Goal: Information Seeking & Learning: Learn about a topic

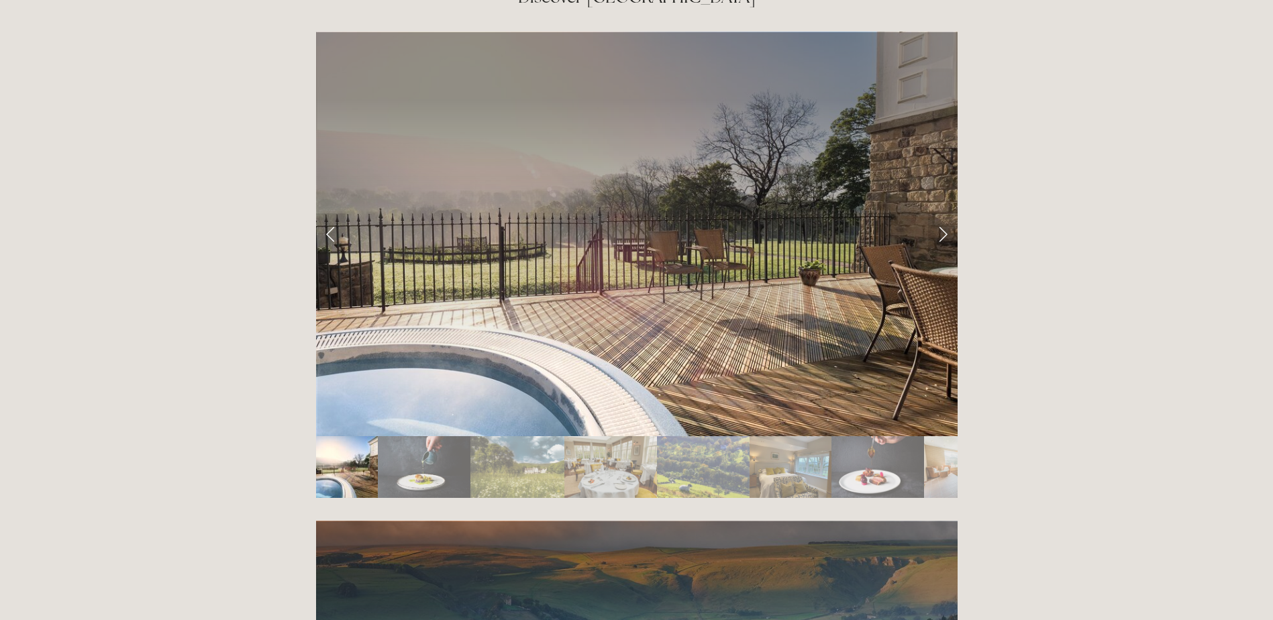
scroll to position [2264, 0]
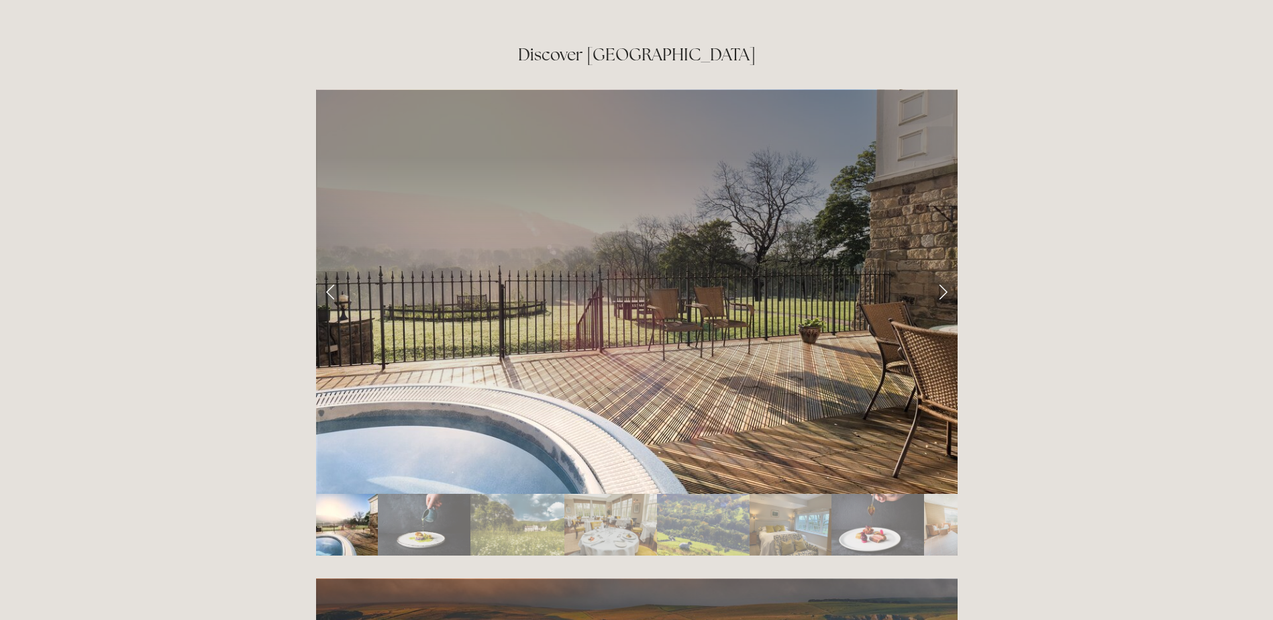
click at [442, 494] on img "Slide 2" at bounding box center [424, 525] width 93 height 62
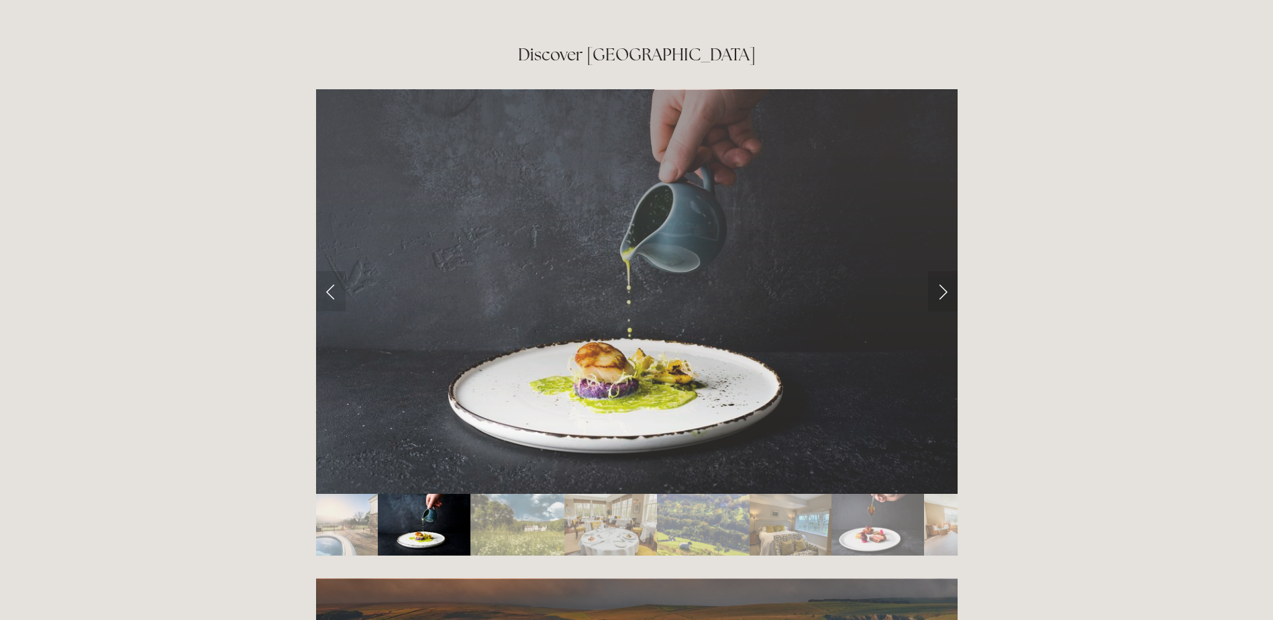
click at [513, 494] on img "Slide 3" at bounding box center [517, 525] width 93 height 62
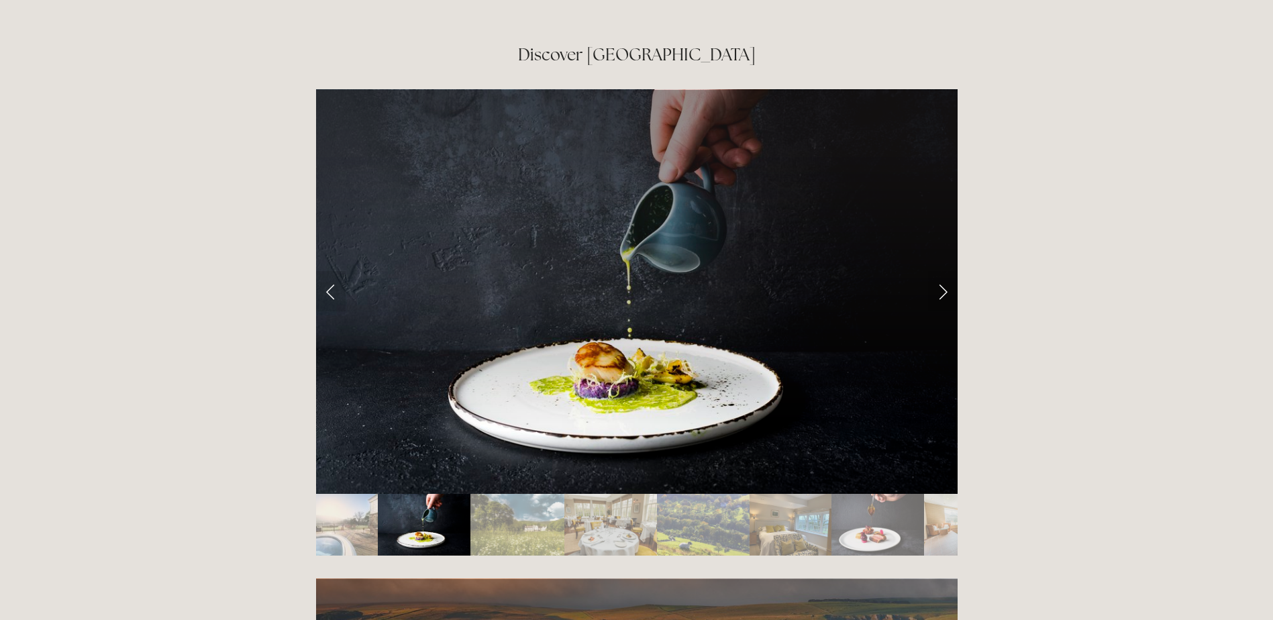
click at [614, 494] on img "Slide 4" at bounding box center [610, 525] width 93 height 62
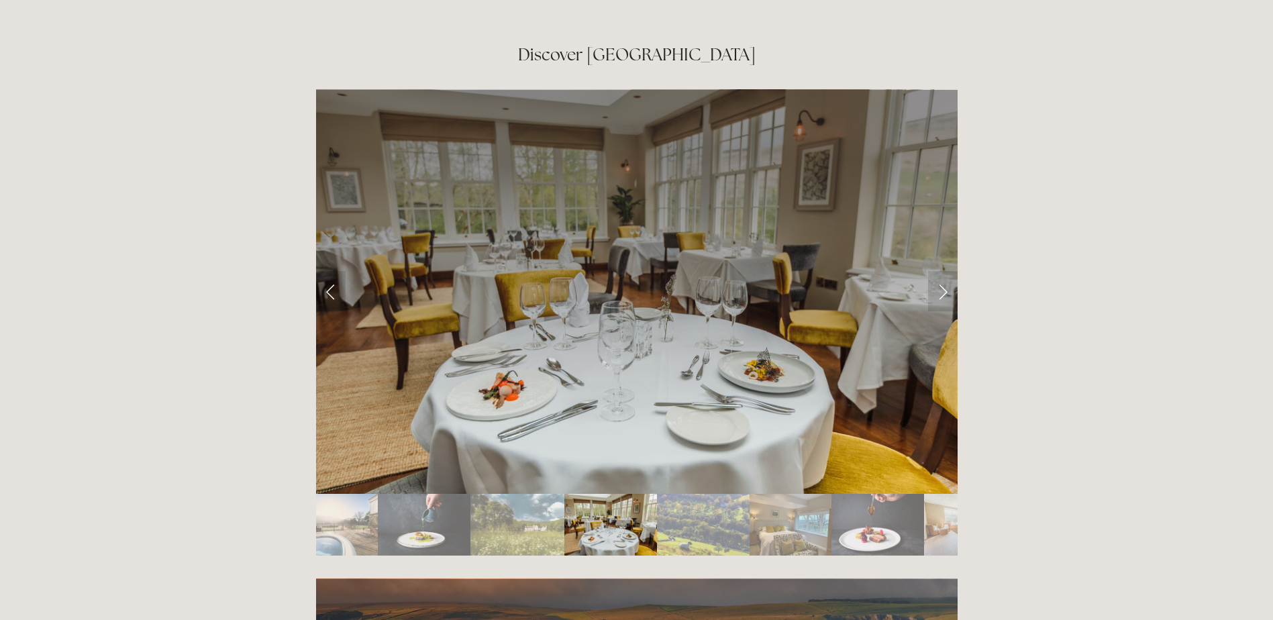
click at [687, 494] on img "Slide 5" at bounding box center [703, 525] width 93 height 62
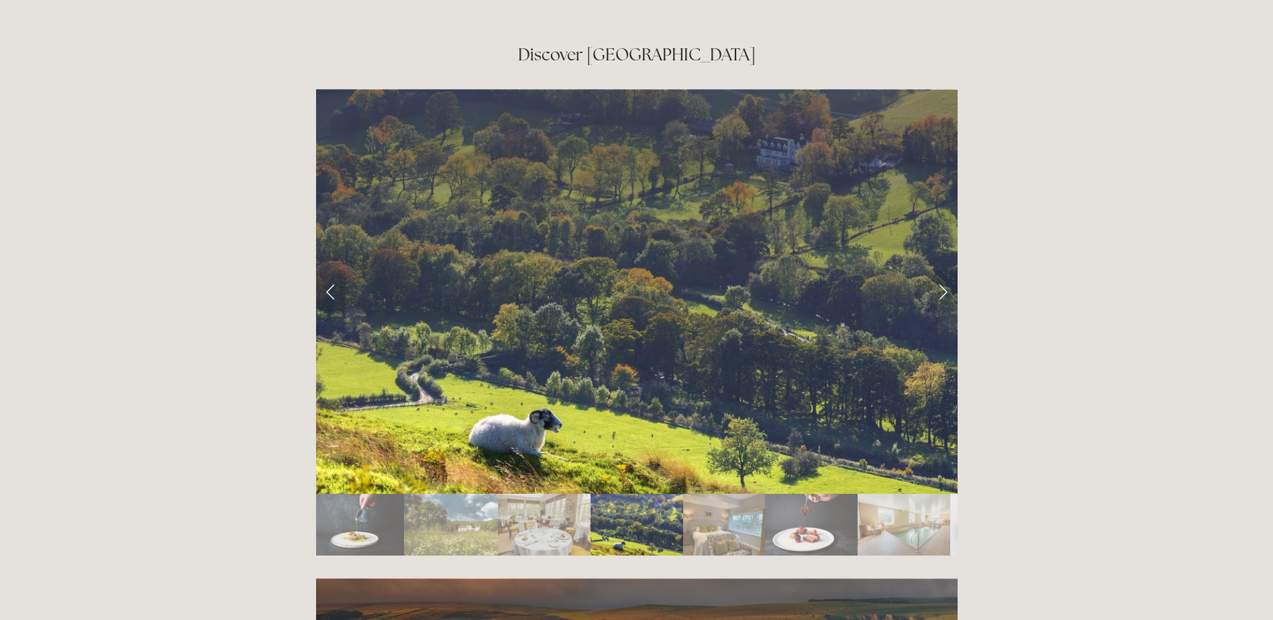
click at [696, 494] on img "Slide 6" at bounding box center [724, 525] width 83 height 62
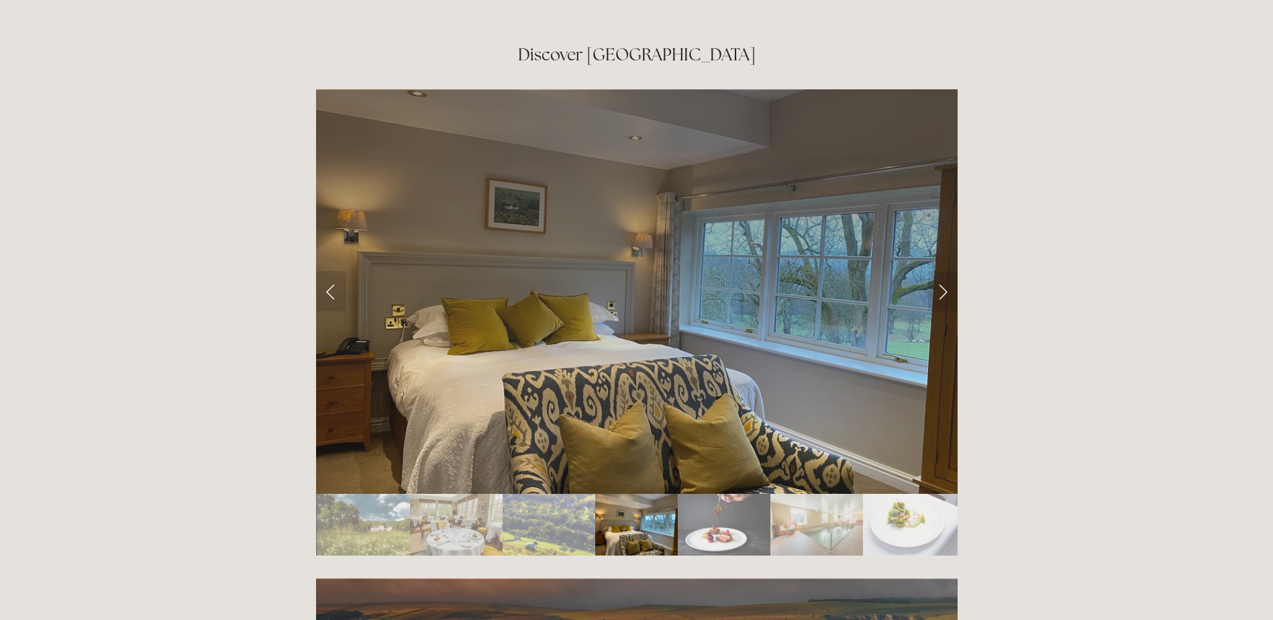
click at [710, 494] on img "Slide 7" at bounding box center [724, 525] width 93 height 62
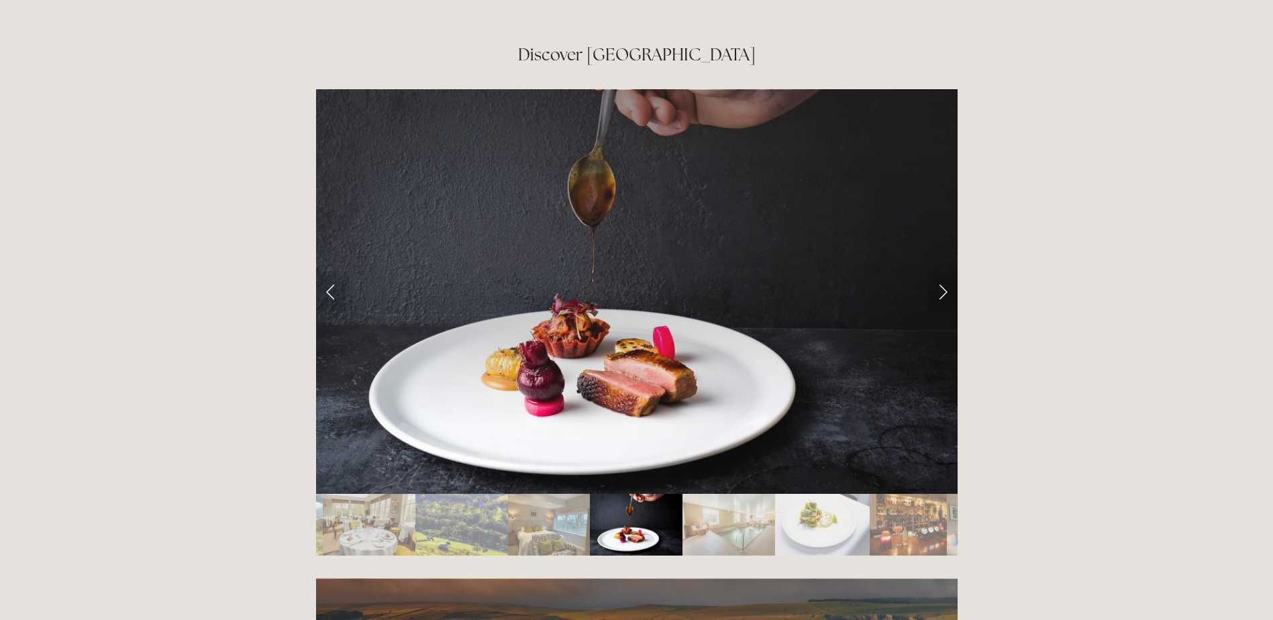
click at [711, 494] on img "Slide 8" at bounding box center [729, 525] width 93 height 62
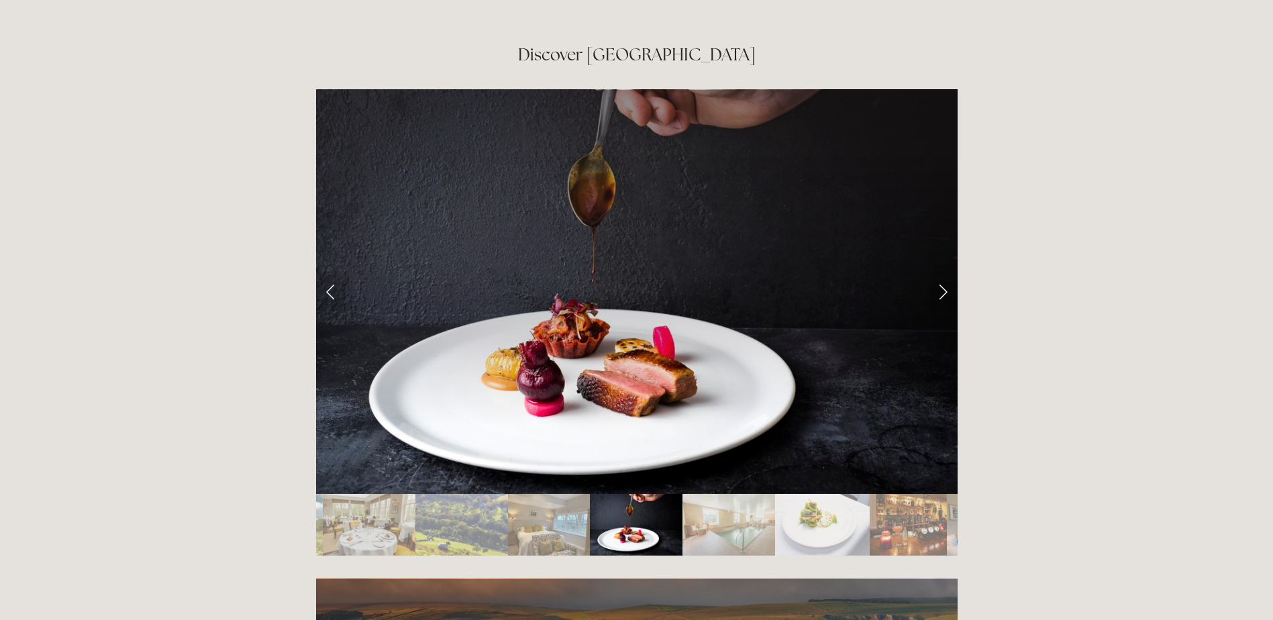
click at [749, 494] on img "Slide 8" at bounding box center [729, 525] width 93 height 62
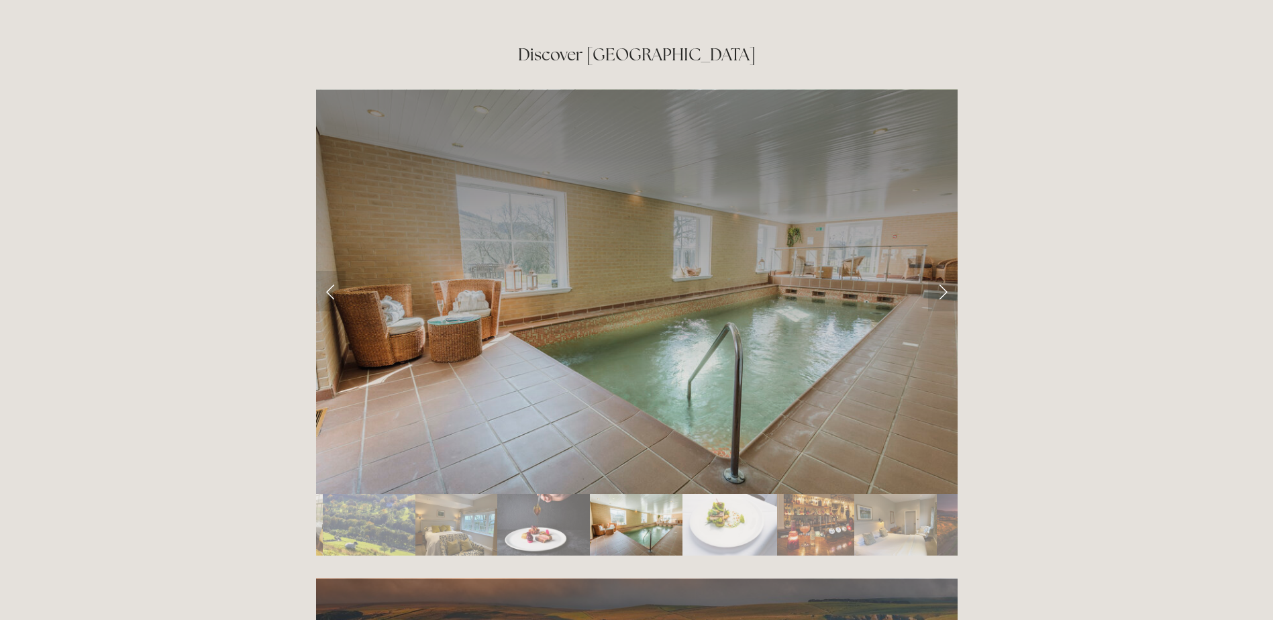
click at [749, 494] on img "Slide 9" at bounding box center [730, 525] width 95 height 62
click at [748, 494] on img "Slide 9" at bounding box center [730, 525] width 95 height 62
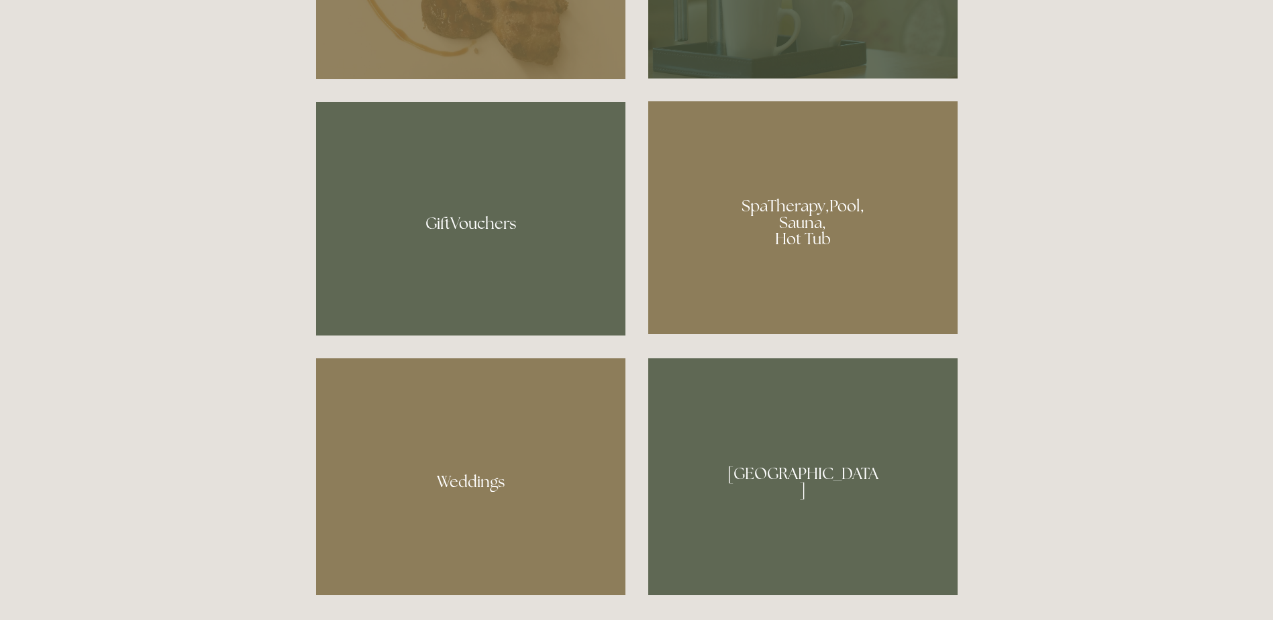
scroll to position [0, 0]
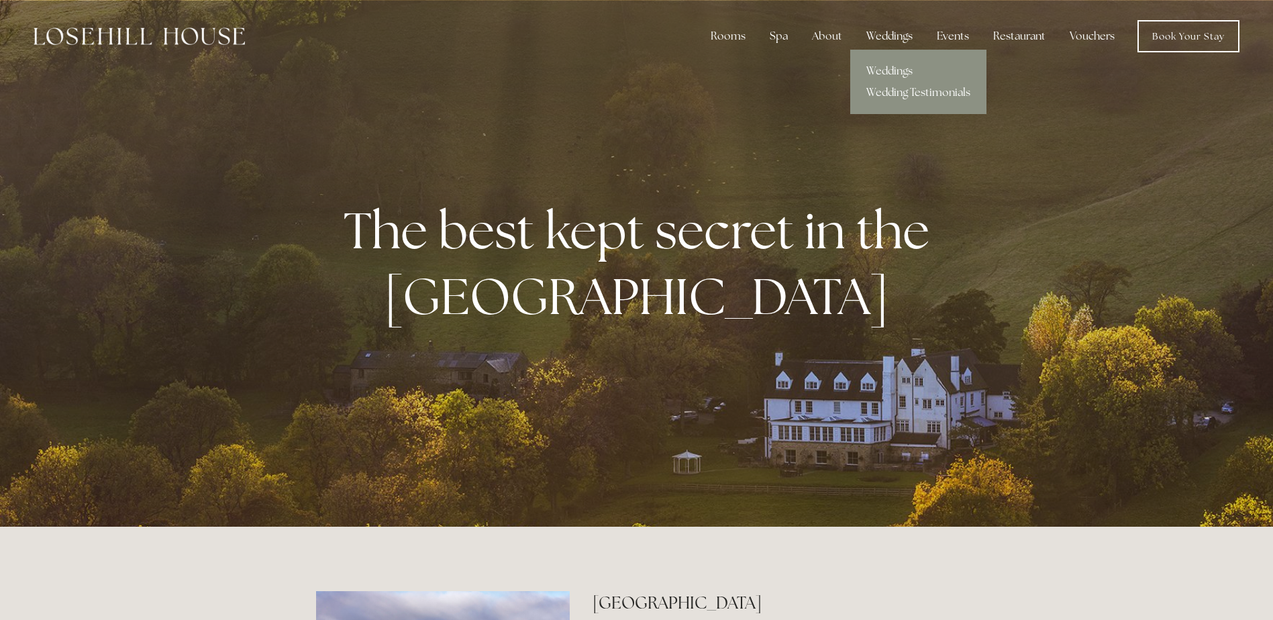
click at [871, 42] on div "Weddings" at bounding box center [890, 36] width 68 height 27
